Goal: Transaction & Acquisition: Purchase product/service

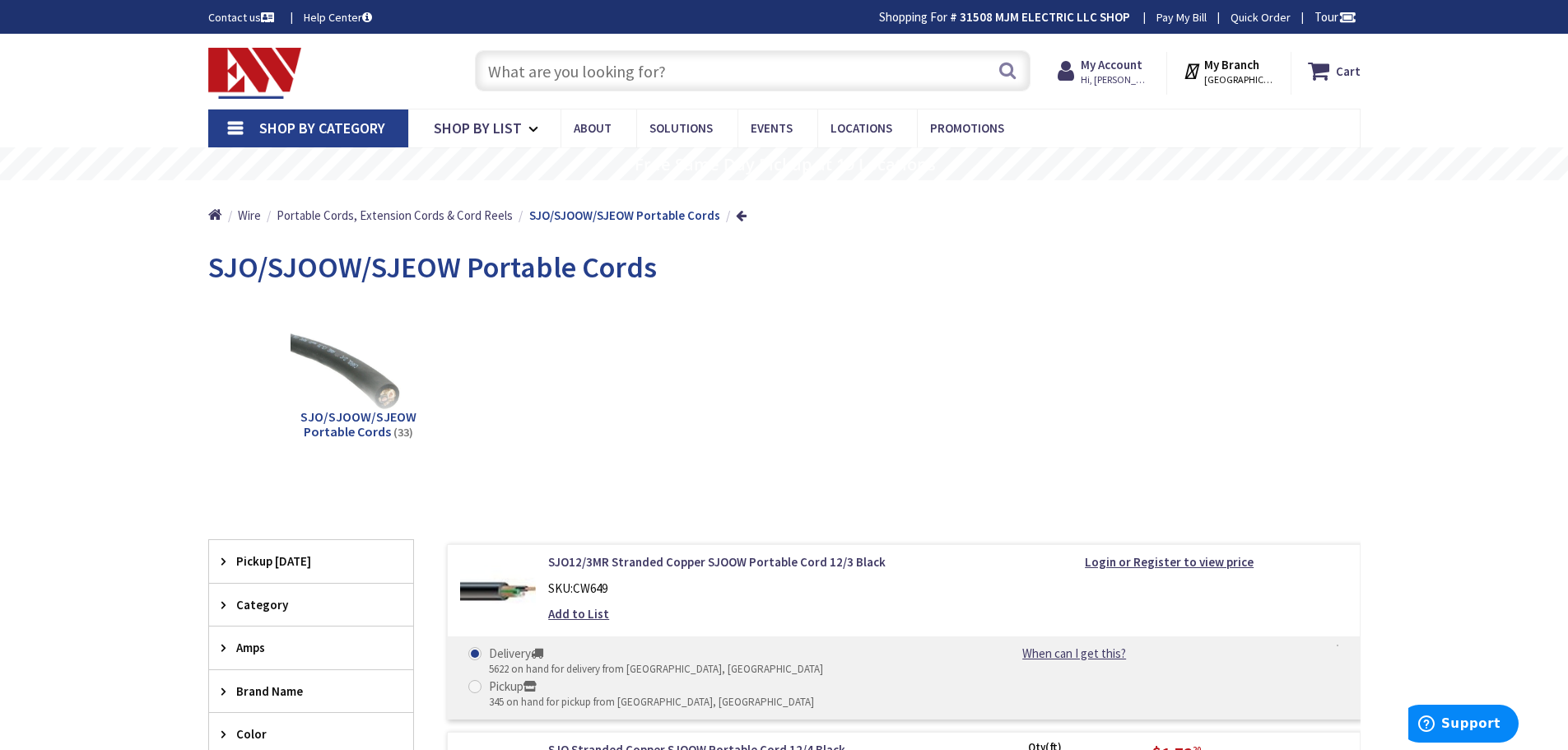
click at [693, 61] on input "text" at bounding box center [752, 71] width 555 height 41
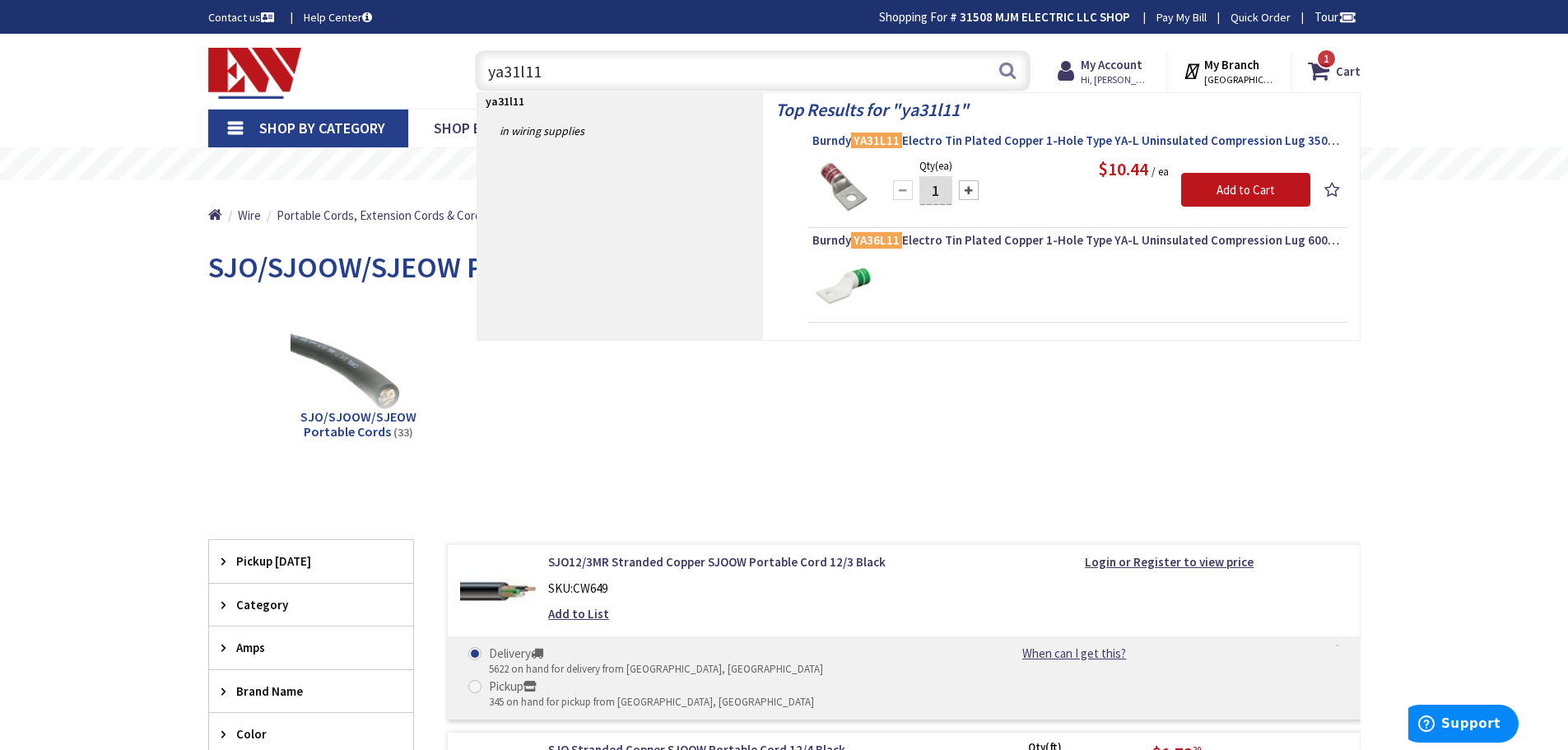
type input "ya31l11"
click at [943, 139] on span "Burndy YA31L11 Electro Tin Plated Copper 1-Hole Type YA-L Uninsulated Compressi…" at bounding box center [1078, 141] width 531 height 16
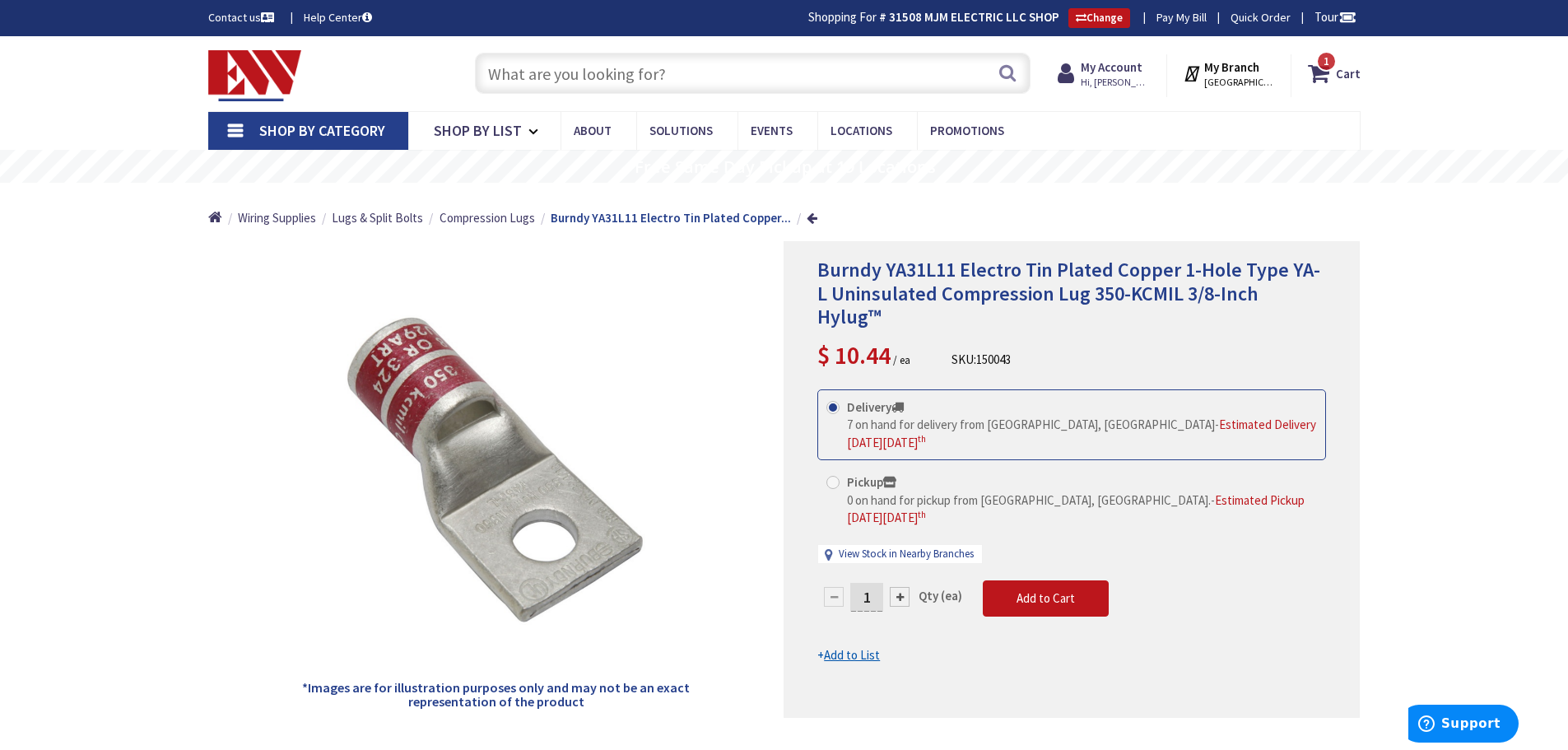
click at [753, 76] on input "text" at bounding box center [752, 73] width 555 height 41
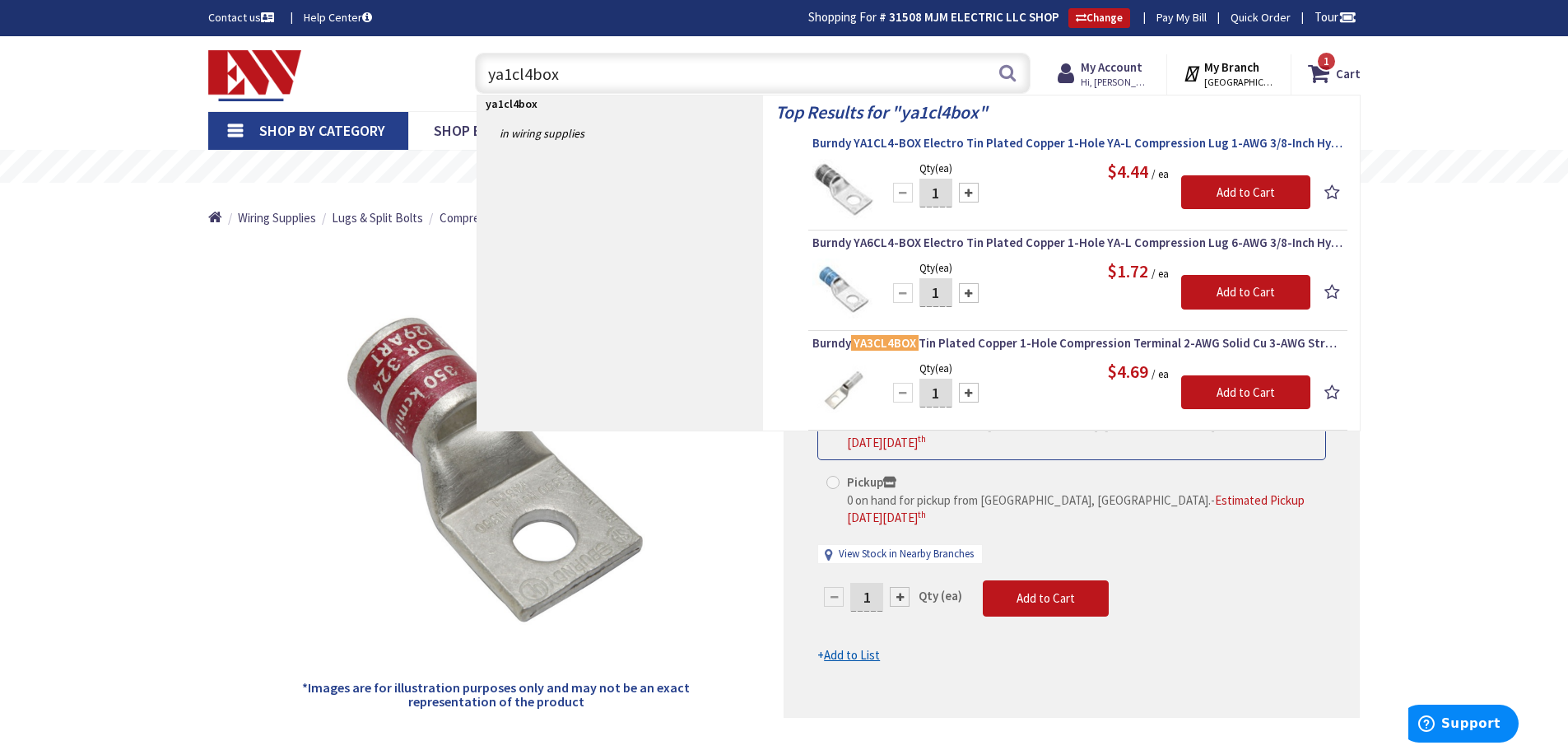
type input "ya1cl4box"
click at [1016, 140] on span "Burndy YA1CL4-BOX Electro Tin Plated Copper 1-Hole YA-L Compression Lug 1-AWG 3…" at bounding box center [1078, 143] width 531 height 16
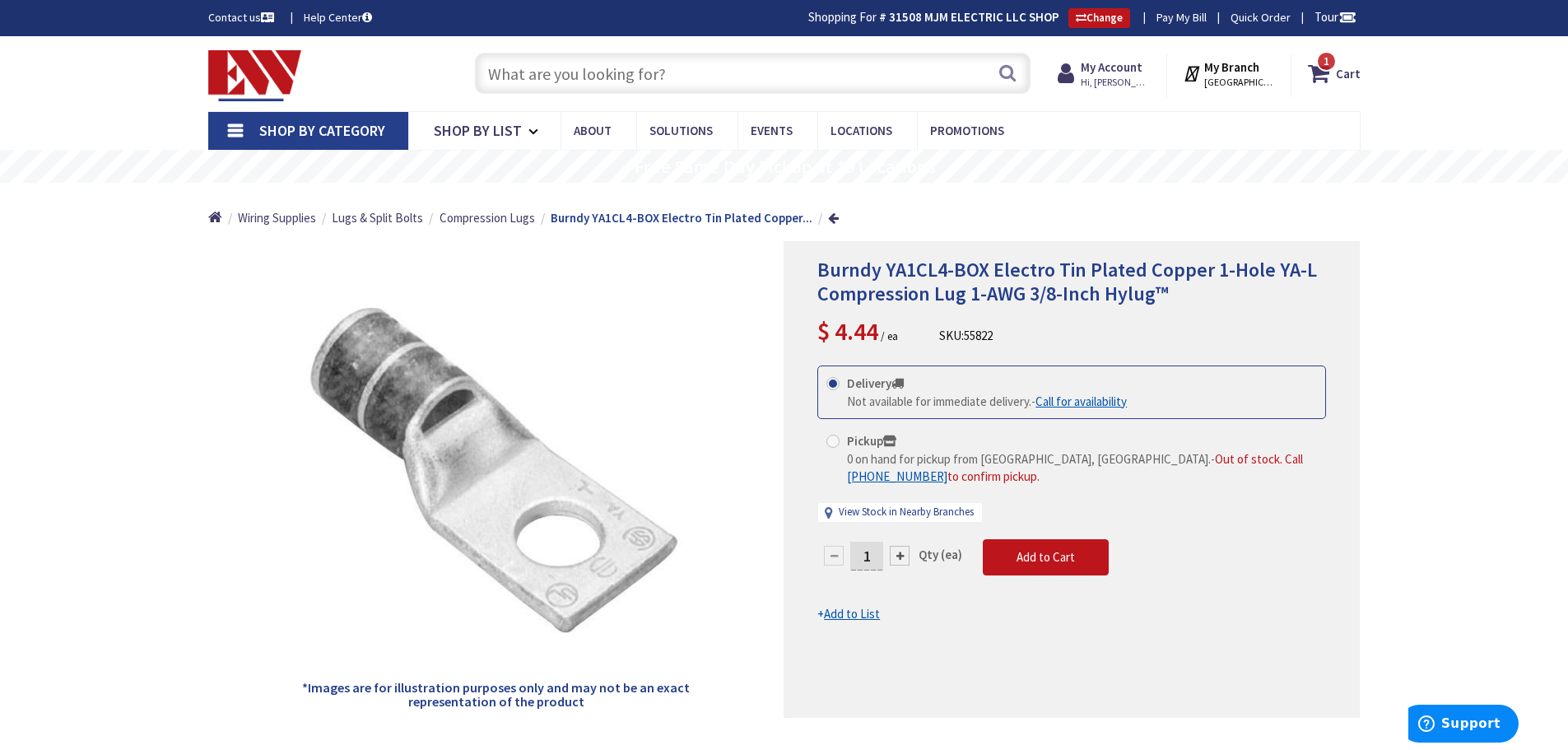
click at [874, 73] on input "text" at bounding box center [752, 73] width 555 height 41
click at [233, 129] on link "Shop By Category" at bounding box center [308, 131] width 200 height 38
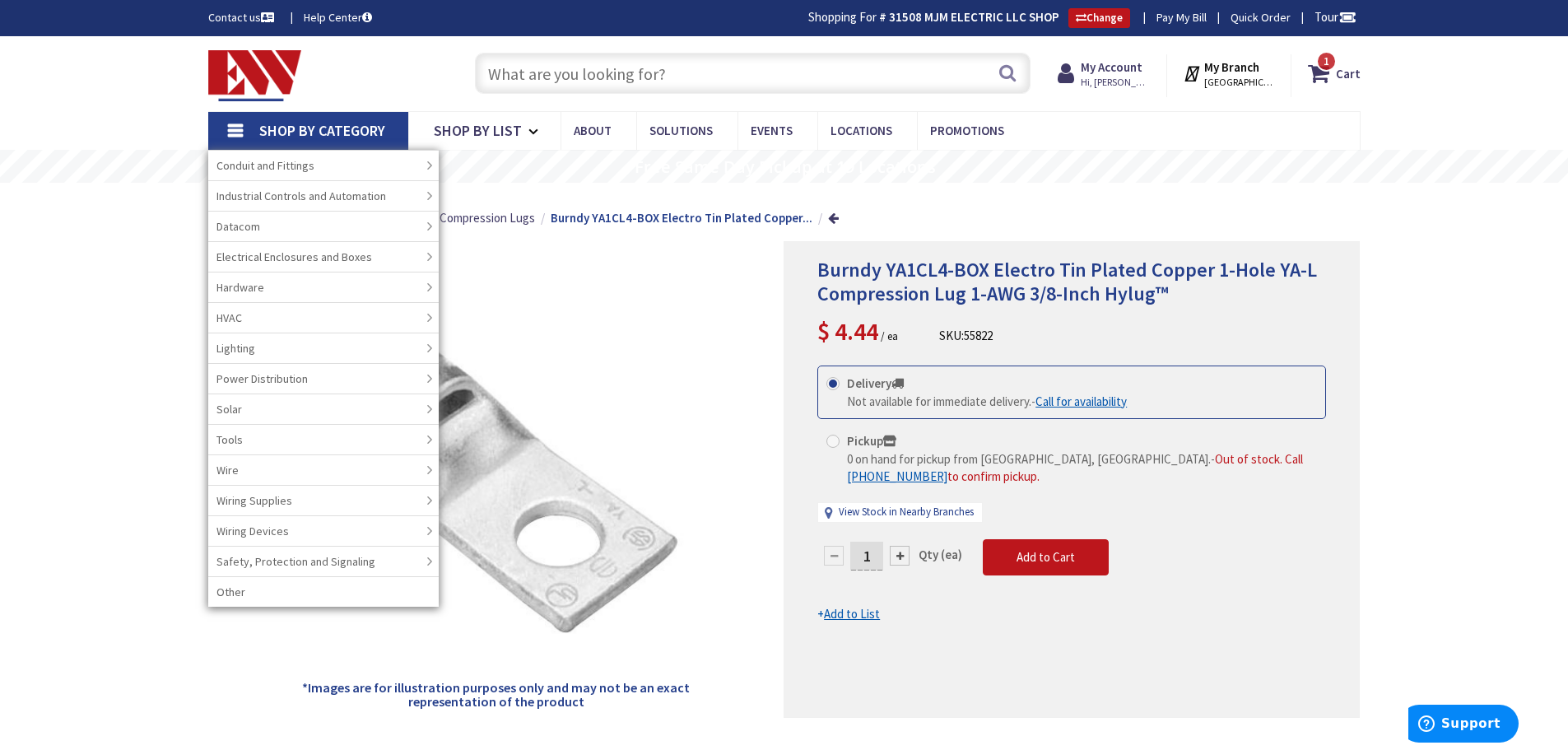
click at [751, 74] on input "text" at bounding box center [752, 73] width 555 height 41
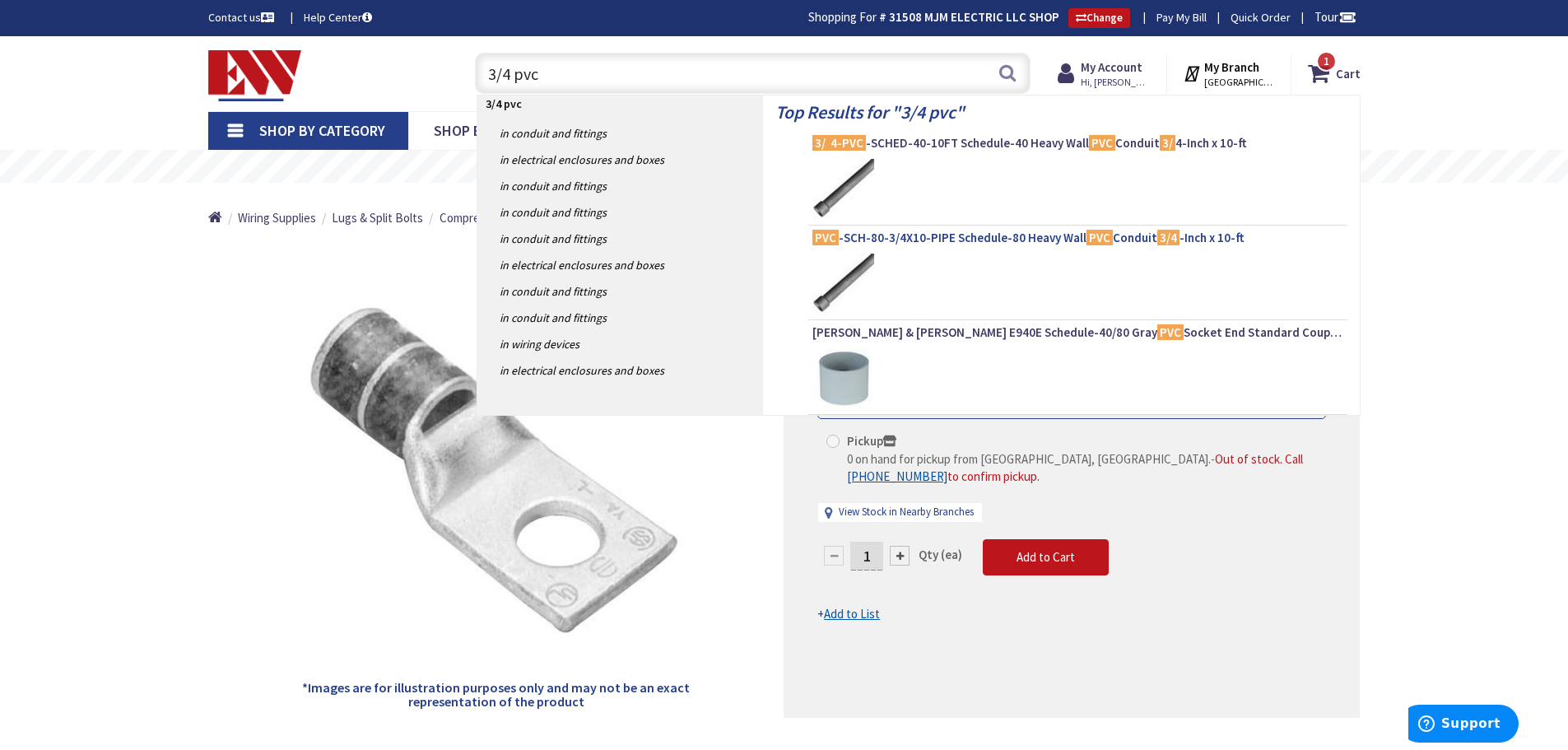
type input "3/4 pvc"
click at [927, 287] on div "Top Results for " 3/4 pvc " 3/ 4-PVC -SCHED-40-10FT Schedule-40 Heavy Wall PVC …" at bounding box center [1061, 254] width 597 height 319
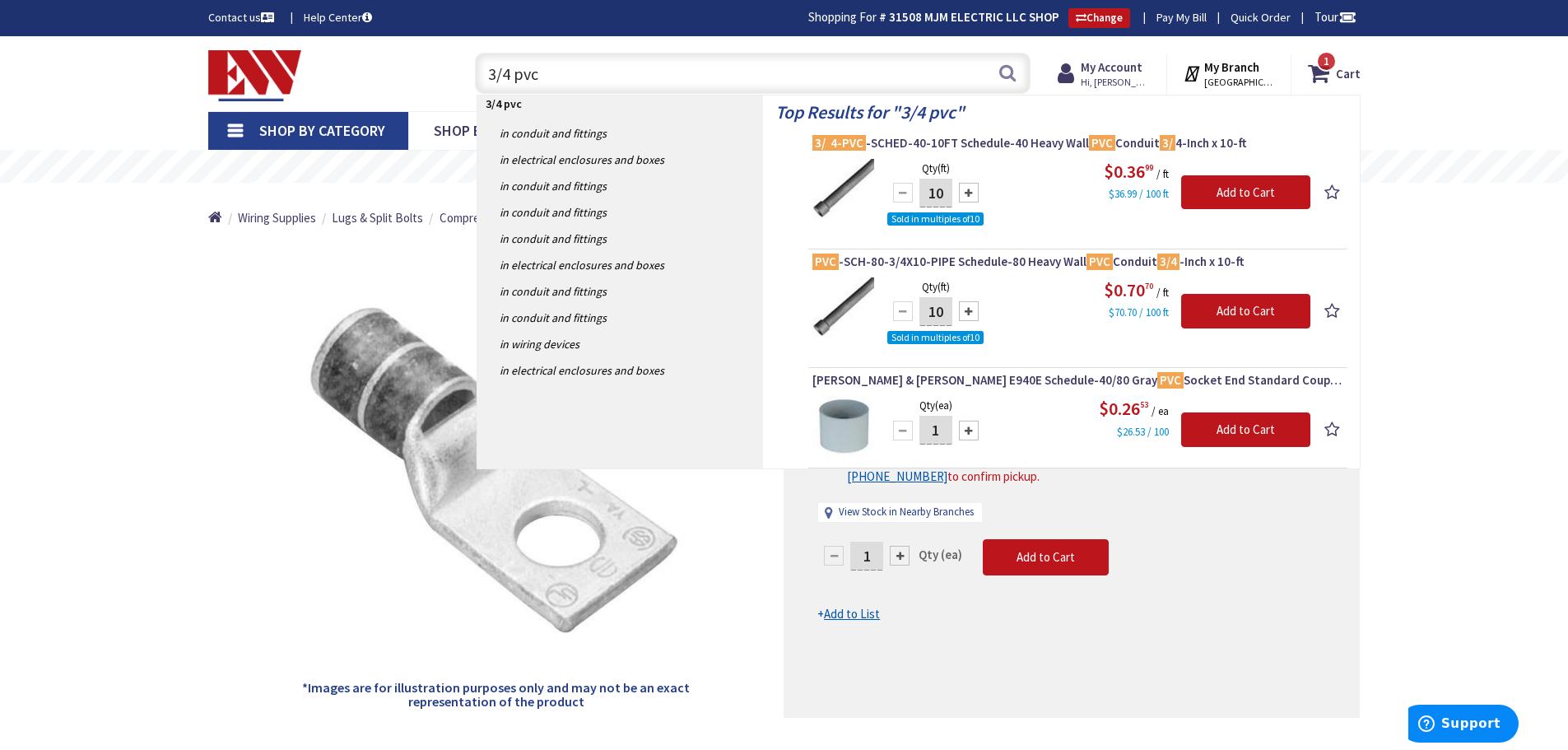
click at [1248, 78] on span "[GEOGRAPHIC_DATA], [GEOGRAPHIC_DATA]" at bounding box center [1238, 82] width 70 height 13
click at [1238, 78] on span "[GEOGRAPHIC_DATA], [GEOGRAPHIC_DATA]" at bounding box center [1238, 82] width 70 height 13
click at [1237, 62] on strong "My Branch" at bounding box center [1231, 67] width 55 height 15
click at [1249, 78] on span "[GEOGRAPHIC_DATA], [GEOGRAPHIC_DATA]" at bounding box center [1238, 82] width 70 height 13
click at [1255, 62] on strong "My Branch" at bounding box center [1231, 67] width 55 height 15
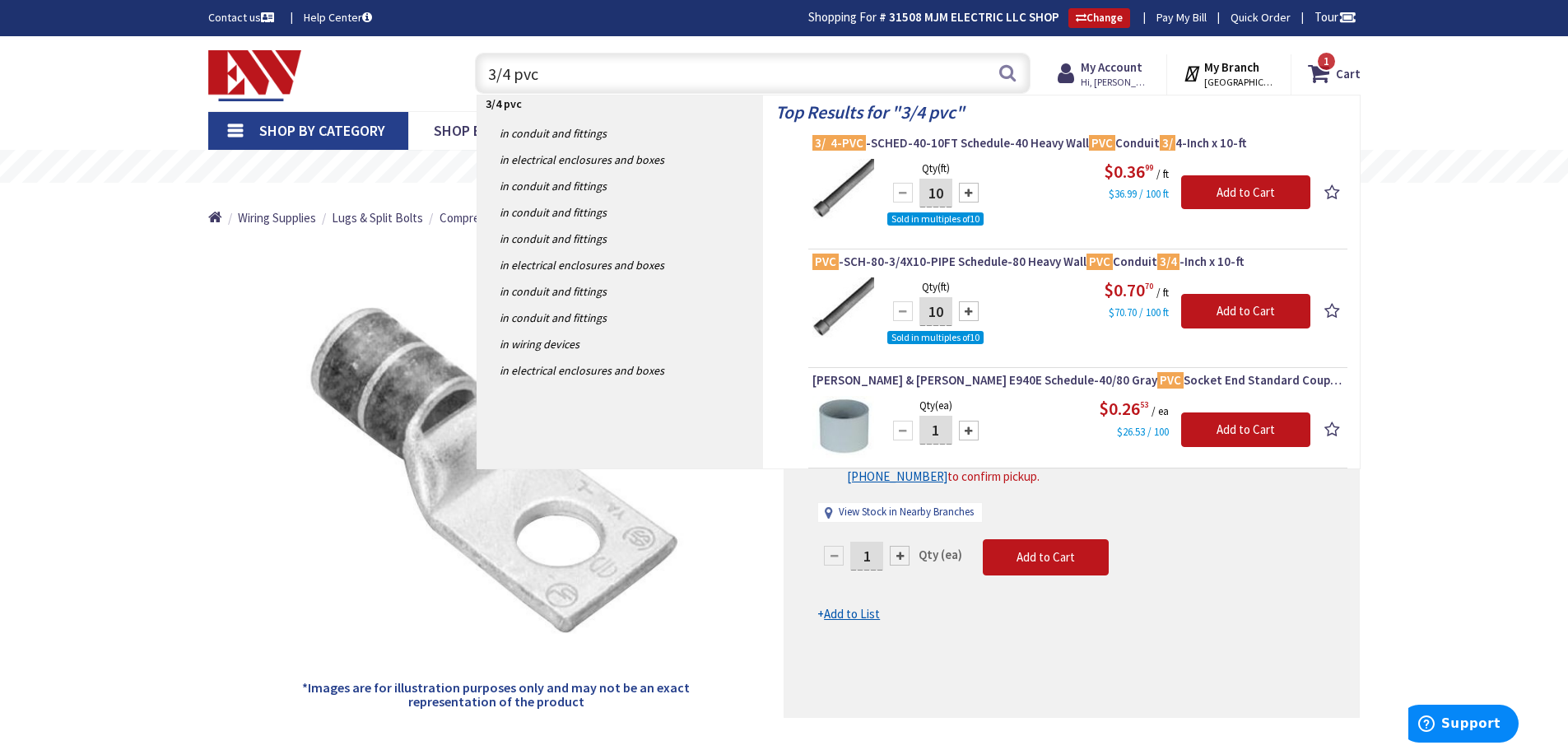
click at [1193, 72] on icon at bounding box center [1193, 73] width 21 height 30
click at [1220, 84] on span "[GEOGRAPHIC_DATA], [GEOGRAPHIC_DATA]" at bounding box center [1238, 82] width 70 height 13
click at [1222, 79] on span "[GEOGRAPHIC_DATA], [GEOGRAPHIC_DATA]" at bounding box center [1238, 82] width 70 height 13
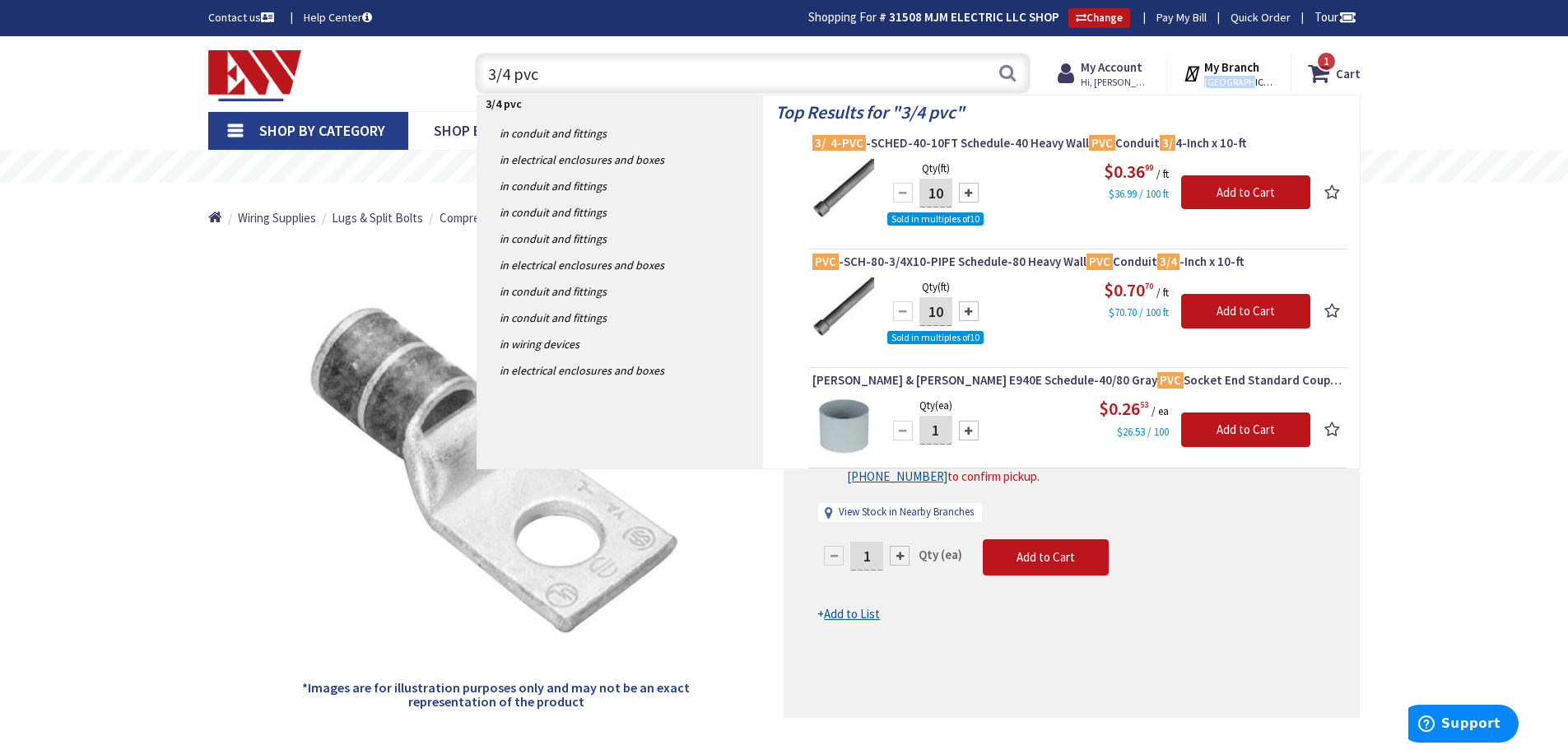
click at [1222, 79] on span "[GEOGRAPHIC_DATA], [GEOGRAPHIC_DATA]" at bounding box center [1238, 82] width 70 height 13
click at [1309, 103] on h4 "Top Results for " 3/4 pvc "" at bounding box center [1061, 109] width 572 height 27
click at [1271, 81] on span "[GEOGRAPHIC_DATA], [GEOGRAPHIC_DATA]" at bounding box center [1238, 82] width 70 height 13
click at [1232, 83] on span "[GEOGRAPHIC_DATA], [GEOGRAPHIC_DATA]" at bounding box center [1238, 82] width 70 height 13
